Goal: Navigation & Orientation: Find specific page/section

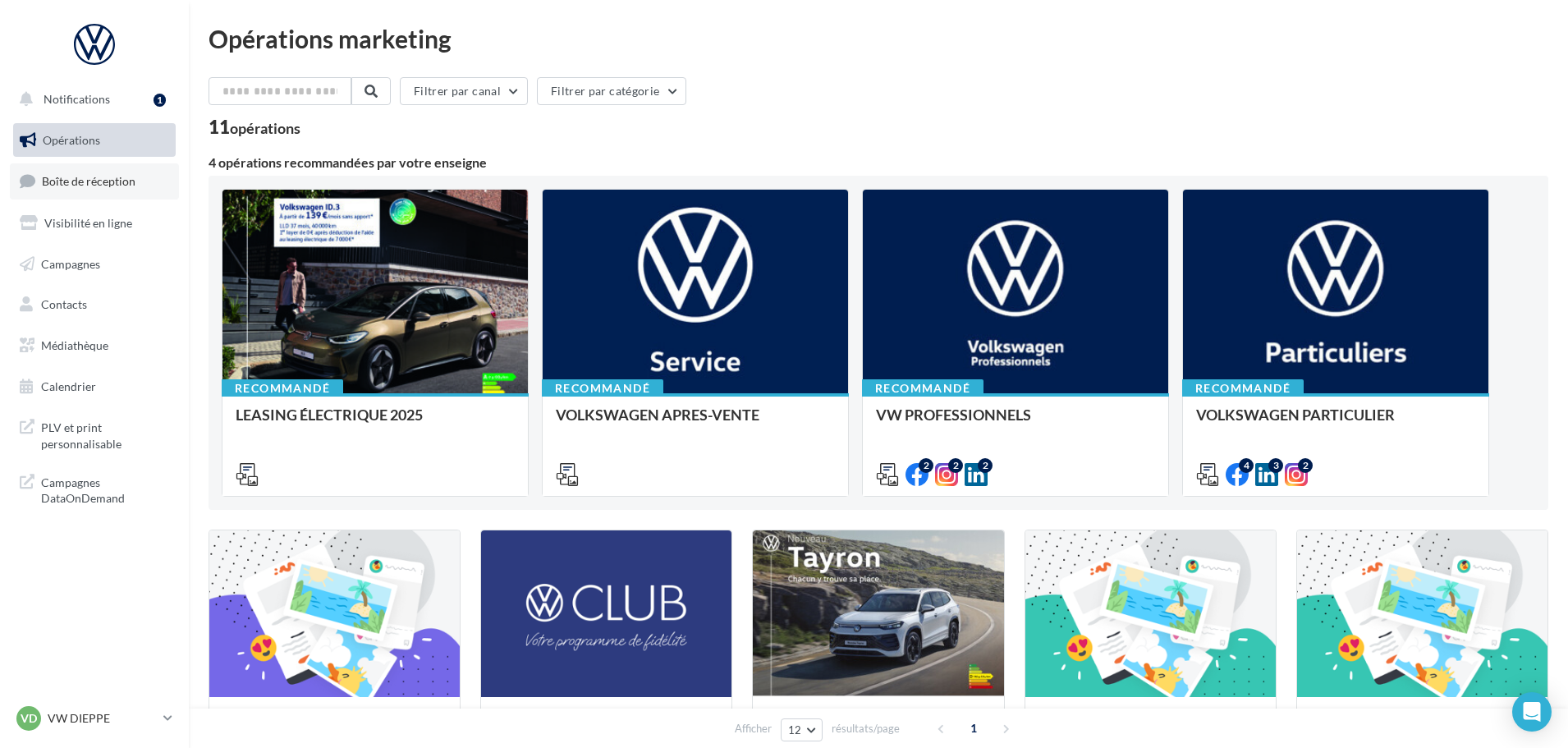
click at [73, 177] on span "Boîte de réception" at bounding box center [88, 181] width 93 height 14
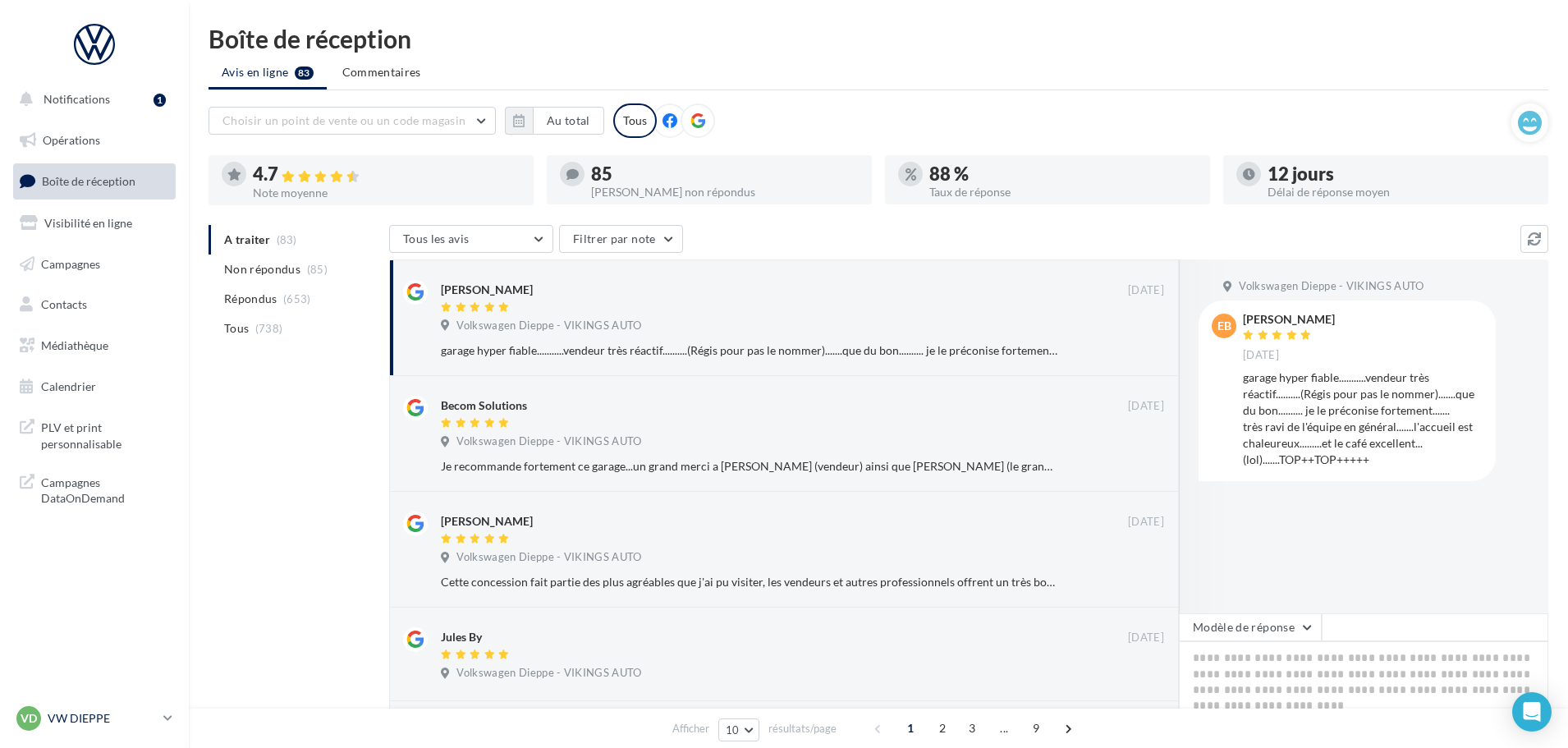
click at [107, 721] on p "VW DIEPPE" at bounding box center [102, 719] width 109 height 17
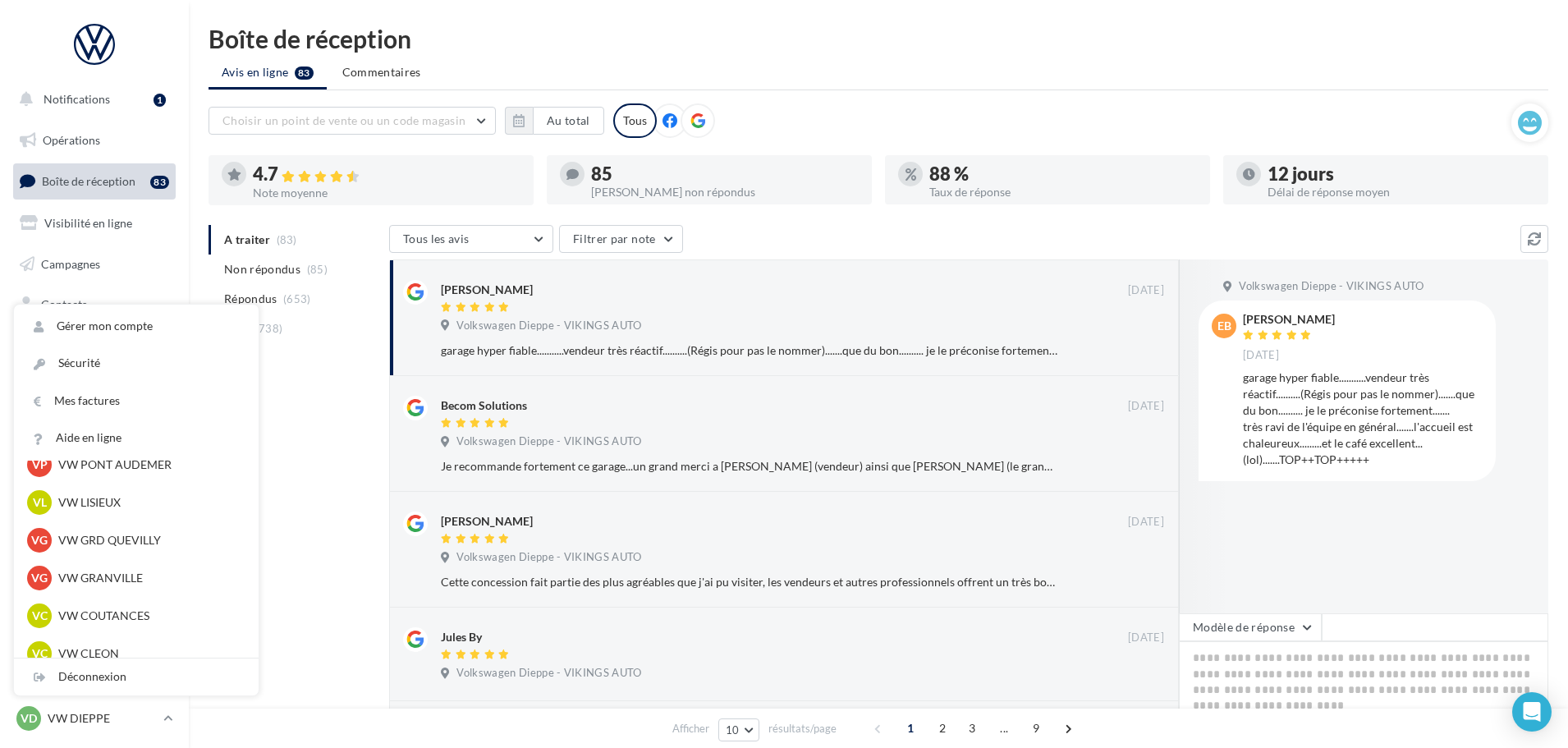
scroll to position [411, 0]
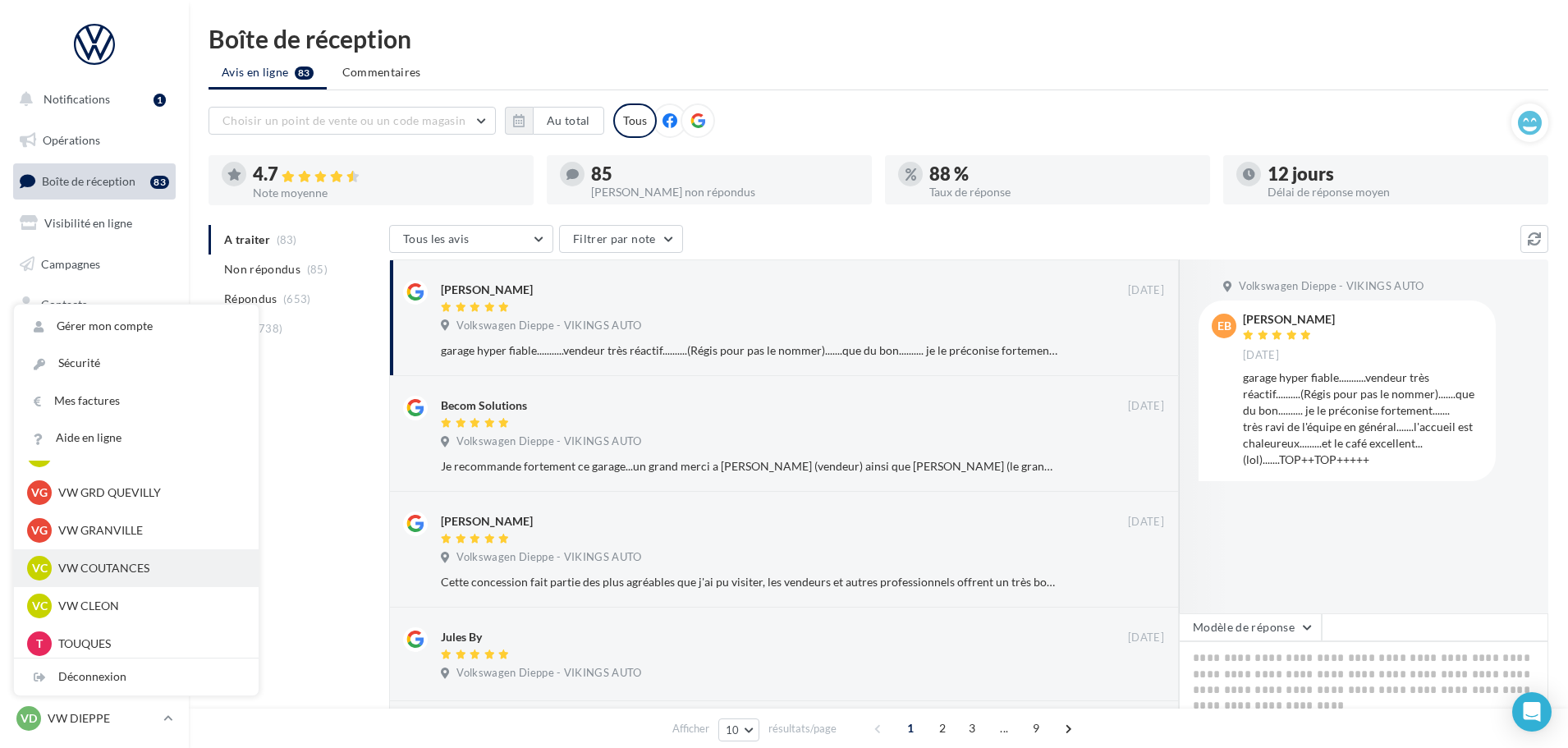
click at [114, 566] on p "VW COUTANCES" at bounding box center [148, 569] width 181 height 17
